Goal: Transaction & Acquisition: Purchase product/service

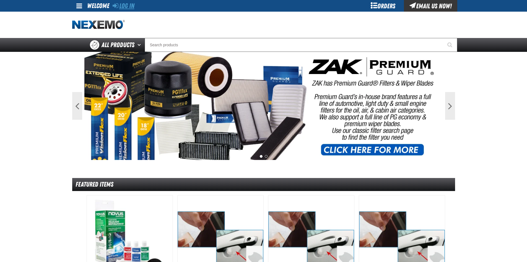
click at [128, 3] on link "Log In" at bounding box center [124, 6] width 22 height 8
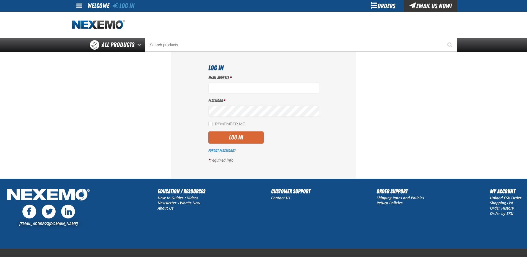
type input "ltucker03@vtaig.com"
click at [235, 138] on button "Log In" at bounding box center [235, 137] width 55 height 12
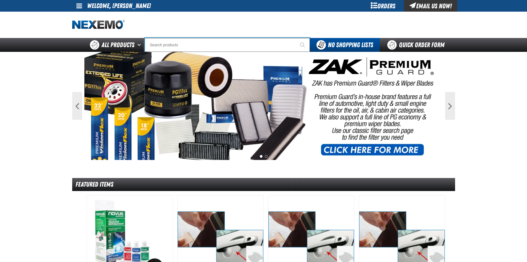
click at [169, 45] on input "Search" at bounding box center [227, 45] width 165 height 14
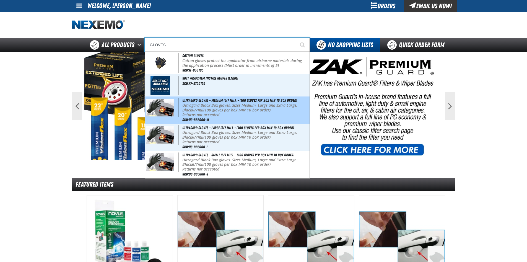
click at [206, 109] on p "Ultragard Black Box gloves. Sizes Medium, Large and Extra Large. Black 6/7mil (…" at bounding box center [245, 107] width 126 height 9
type input "Ultragard gloves - Medium (6/7 mil). - (100 gloves per box MIN 10 box order)"
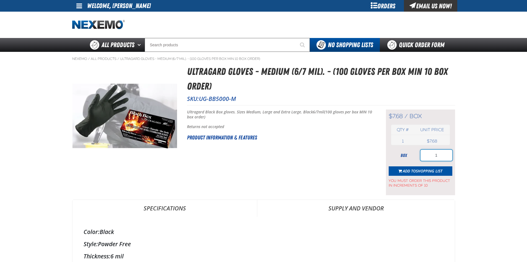
drag, startPoint x: 444, startPoint y: 153, endPoint x: 426, endPoint y: 159, distance: 18.7
click at [426, 159] on input "1" at bounding box center [437, 155] width 32 height 11
type input "10"
click at [426, 172] on span "Shopping List" at bounding box center [429, 170] width 27 height 5
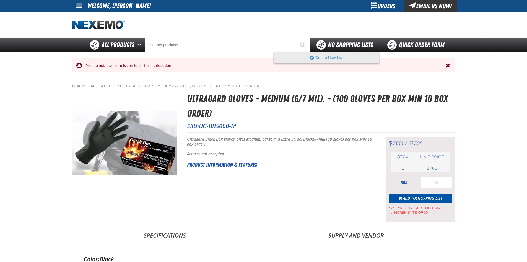
click at [353, 42] on span "No Shopping Lists" at bounding box center [350, 45] width 45 height 8
click at [333, 58] on button "Create New List" at bounding box center [326, 57] width 105 height 11
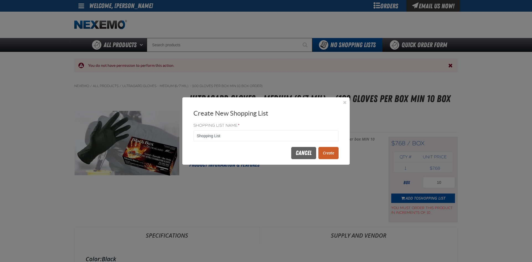
click at [329, 153] on button "Create" at bounding box center [328, 153] width 20 height 12
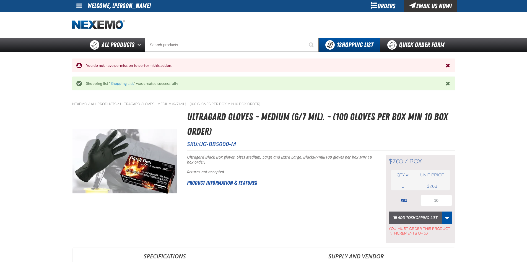
click at [428, 217] on span "Shopping List" at bounding box center [424, 217] width 27 height 5
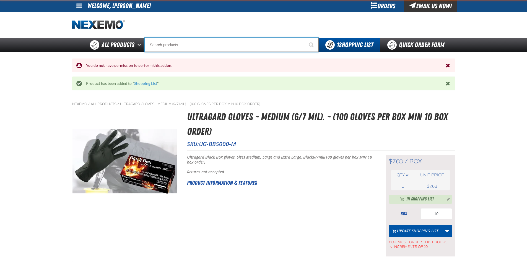
click at [231, 46] on input "Search" at bounding box center [232, 45] width 174 height 14
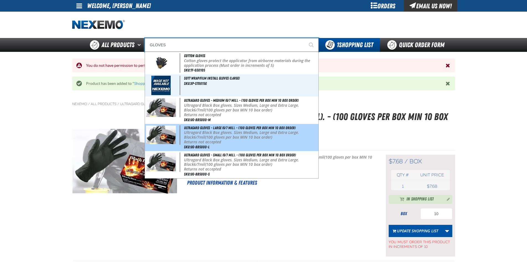
click at [233, 138] on p "Ultragard Black Box gloves. Sizes Medium, Large and Extra Large. Black 6/7mil (…" at bounding box center [250, 134] width 133 height 9
type input "Ultragard gloves - Large (6/7 mil). - (100 gloves per box MIN 10 box order)"
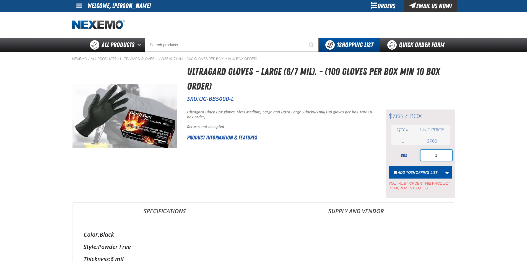
drag, startPoint x: 440, startPoint y: 154, endPoint x: 413, endPoint y: 160, distance: 28.2
click at [413, 159] on div "box 1" at bounding box center [421, 155] width 64 height 11
type input "10"
click at [404, 170] on span "Add to Shopping List" at bounding box center [418, 171] width 40 height 5
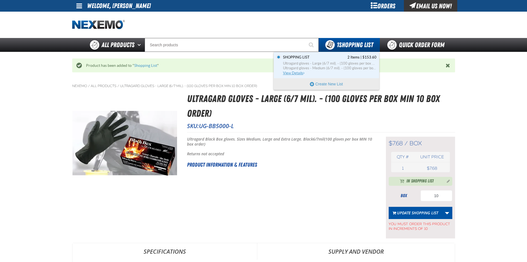
click at [337, 67] on span "Ultragard gloves - Medium (6/7 mil). - (100 gloves per box MIN 10 box order)" at bounding box center [330, 68] width 94 height 5
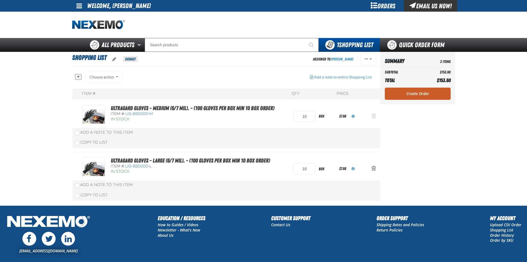
click at [373, 115] on span "Action Remove Ultragard gloves - Medium (6/7 mil). - (100 gloves per box MIN 10…" at bounding box center [374, 116] width 4 height 6
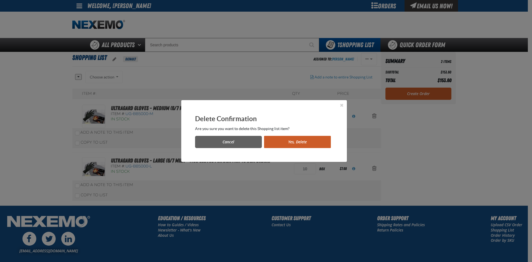
click at [291, 139] on button "Yes, Delete" at bounding box center [297, 142] width 67 height 12
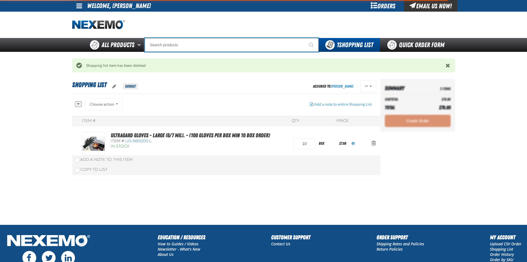
click at [189, 46] on input "Search" at bounding box center [232, 45] width 174 height 14
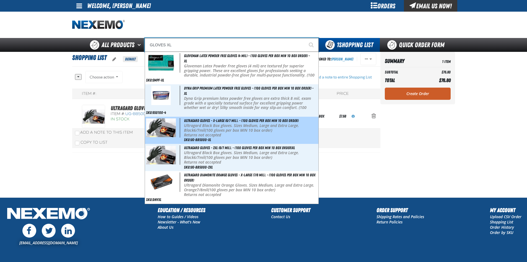
click at [196, 132] on p "Ultragard Black Box gloves. Sizes Medium, Large and Extra Large. Black 6/7mil (…" at bounding box center [250, 127] width 133 height 9
type input "Ultragard gloves - X-Large (6/7 mil). - (100 gloves per box MIN 10 box order)"
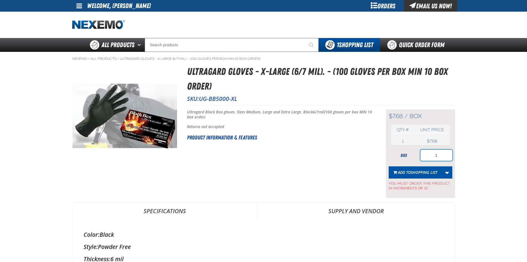
drag, startPoint x: 433, startPoint y: 154, endPoint x: 426, endPoint y: 157, distance: 7.7
click at [427, 156] on input "1" at bounding box center [437, 155] width 32 height 11
type input "10"
click at [427, 172] on span "Shopping List" at bounding box center [424, 171] width 27 height 5
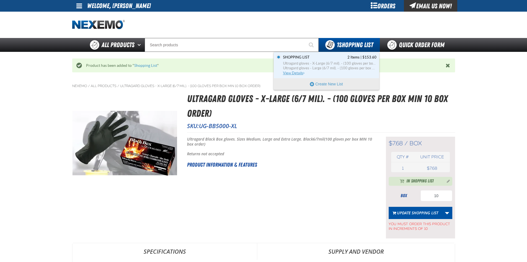
click at [324, 66] on span "Ultragard gloves - Large (6/7 mil). - (100 gloves per box MIN 10 box order)" at bounding box center [330, 68] width 94 height 5
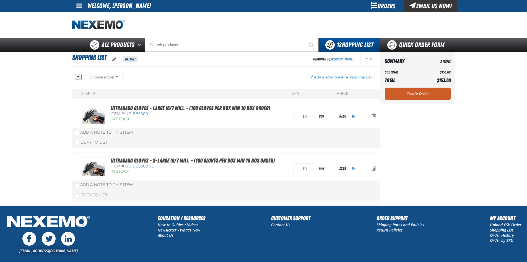
click at [415, 91] on link "Create Order" at bounding box center [418, 93] width 66 height 12
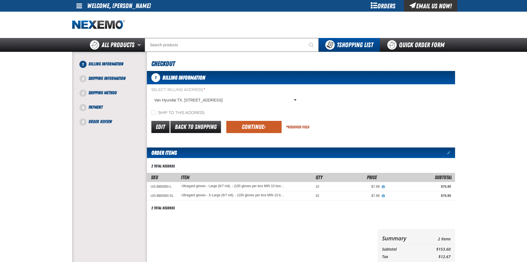
click at [150, 111] on div "Ship to this address" at bounding box center [301, 113] width 308 height 6
click at [153, 112] on input "Ship to this address" at bounding box center [153, 112] width 4 height 4
checkbox input "true"
click at [256, 123] on button "Continue" at bounding box center [253, 127] width 55 height 12
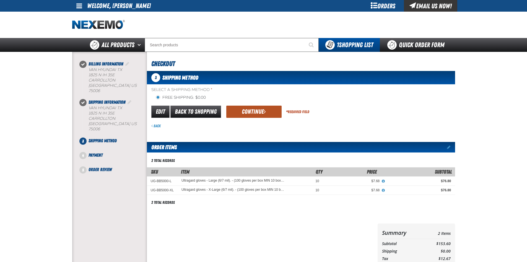
click at [268, 112] on button "Continue" at bounding box center [253, 111] width 55 height 12
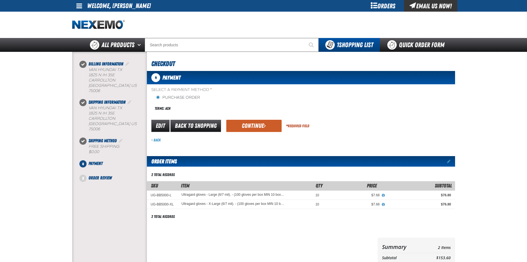
click at [258, 127] on button "Continue" at bounding box center [253, 126] width 55 height 12
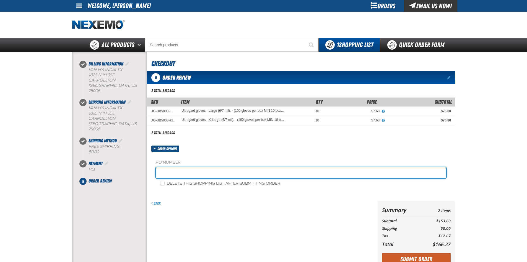
click at [233, 171] on input "text" at bounding box center [301, 172] width 291 height 11
type input "88596-1"
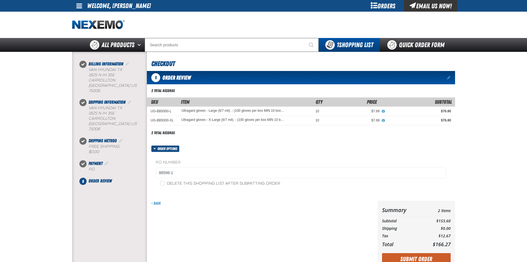
click at [166, 183] on label "Delete this shopping list after submitting order" at bounding box center [220, 183] width 120 height 5
click at [165, 183] on input "Delete this shopping list after submitting order" at bounding box center [162, 183] width 4 height 4
checkbox input "true"
click at [199, 199] on form "Order options PO Number 88596-1 Delete this shopping list after submitting orde…" at bounding box center [301, 207] width 308 height 124
click at [433, 258] on button "Submit Order" at bounding box center [416, 259] width 69 height 12
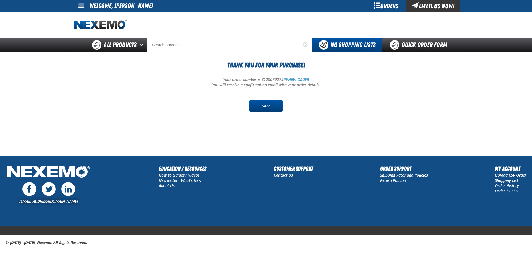
click at [262, 101] on link "Done" at bounding box center [265, 106] width 33 height 12
